Goal: Check status

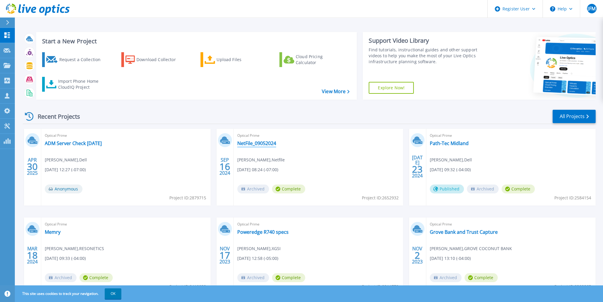
click at [264, 144] on link "NetFile_09052024" at bounding box center [256, 143] width 39 height 6
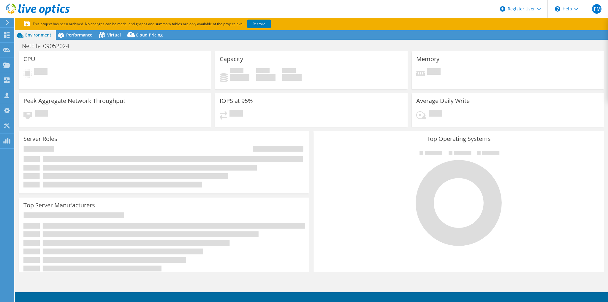
select select "USD"
select select "USWest"
